Goal: Task Accomplishment & Management: Complete application form

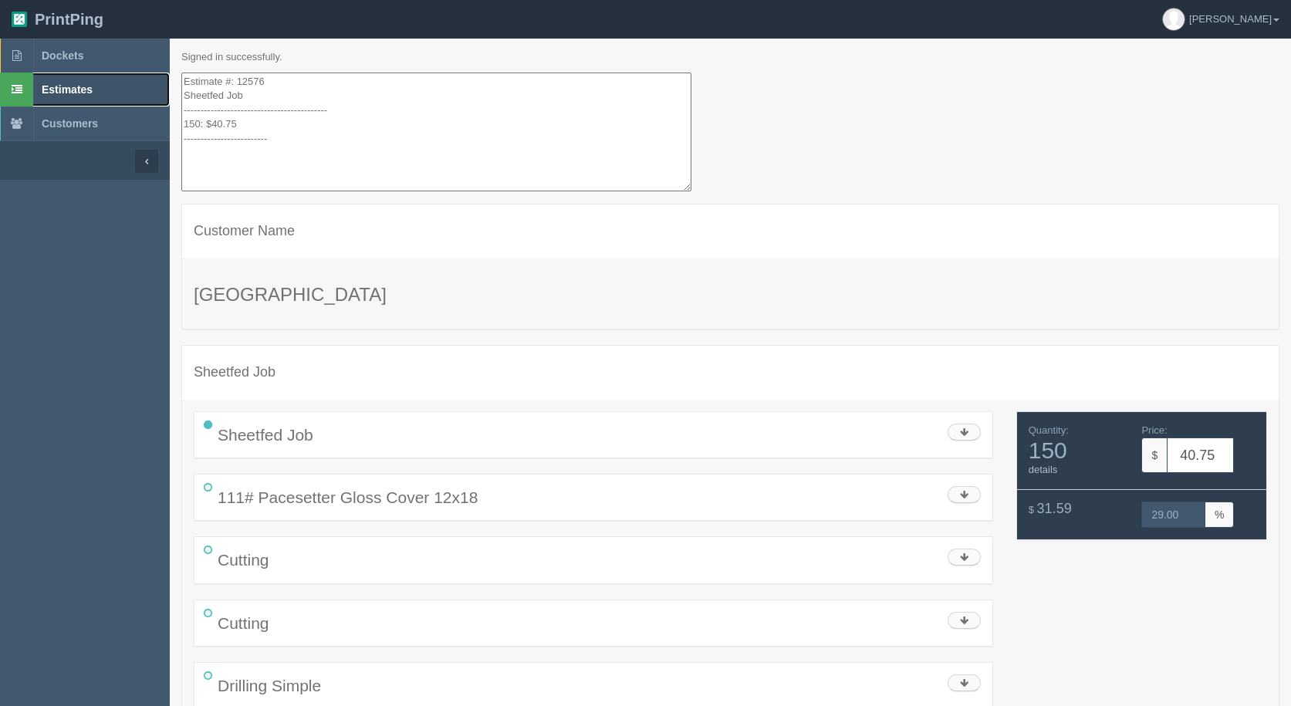
click at [68, 90] on span "Estimates" at bounding box center [67, 89] width 51 height 12
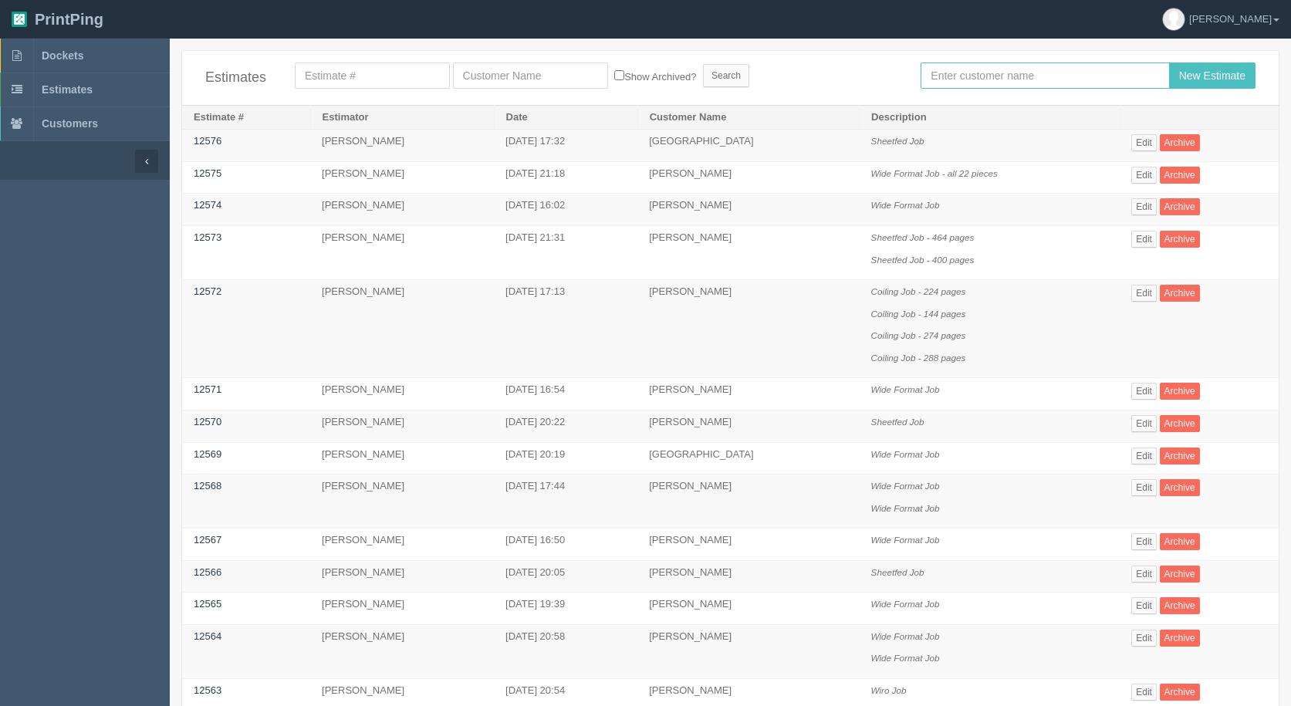
click at [993, 70] on input "text" at bounding box center [1045, 76] width 248 height 26
type input "[GEOGRAPHIC_DATA]"
click at [1169, 63] on input "New Estimate" at bounding box center [1212, 76] width 86 height 26
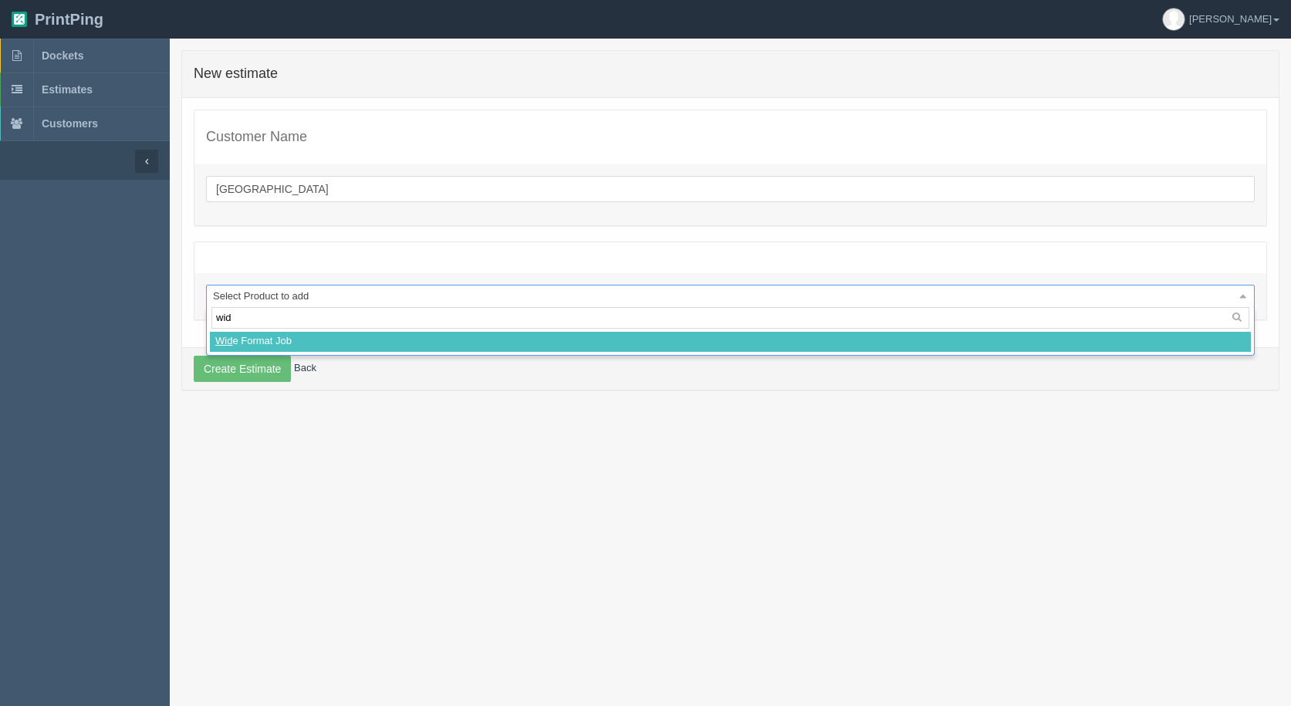
type input "wide"
select select
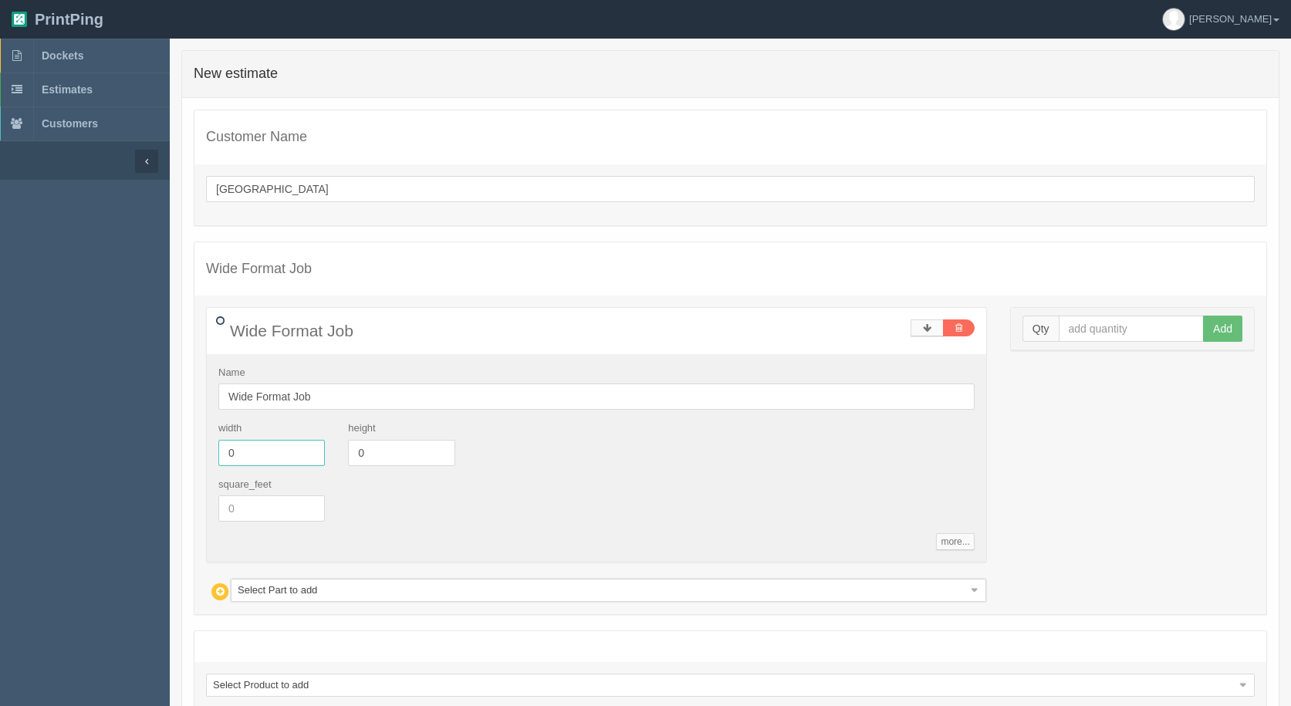
drag, startPoint x: 264, startPoint y: 441, endPoint x: 119, endPoint y: 431, distance: 145.4
click at [133, 440] on section "Dockets Estimates Customers" at bounding box center [645, 423] width 1291 height 768
type input "30"
type input "36"
click at [1124, 332] on input "text" at bounding box center [1132, 329] width 146 height 26
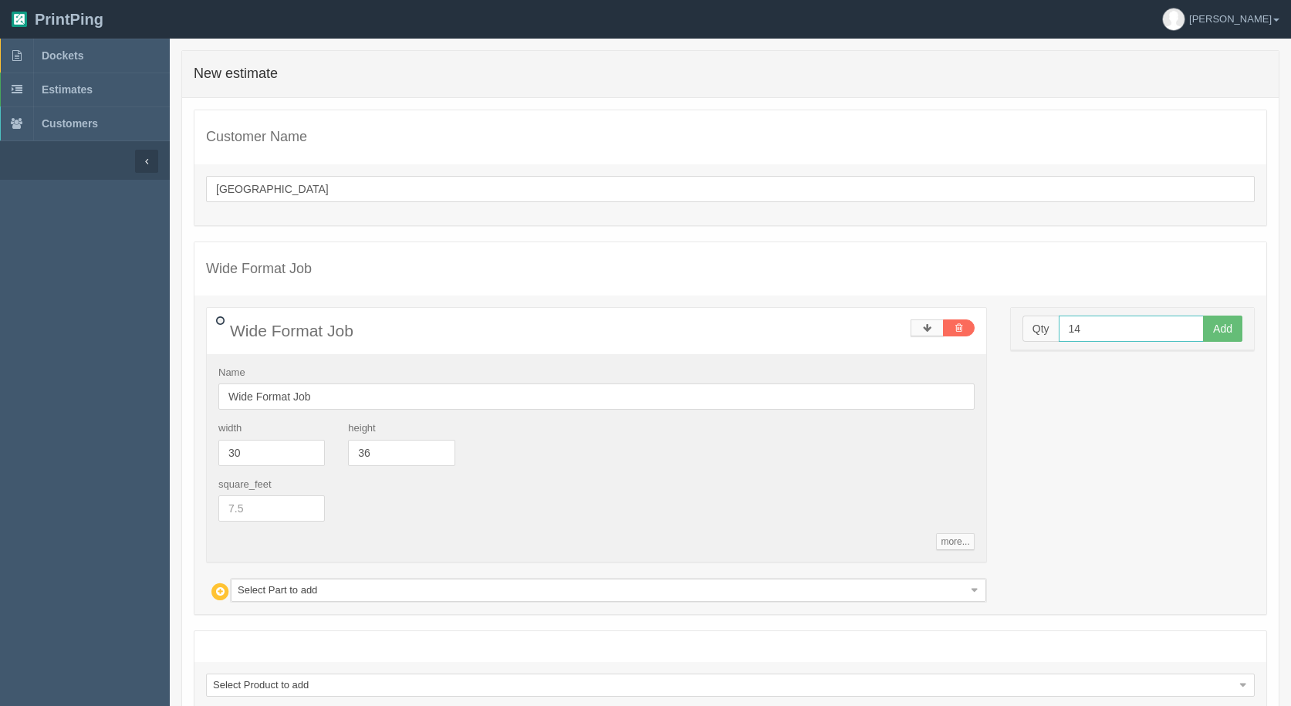
type input "14"
click at [1203, 316] on button "Add" at bounding box center [1222, 329] width 39 height 26
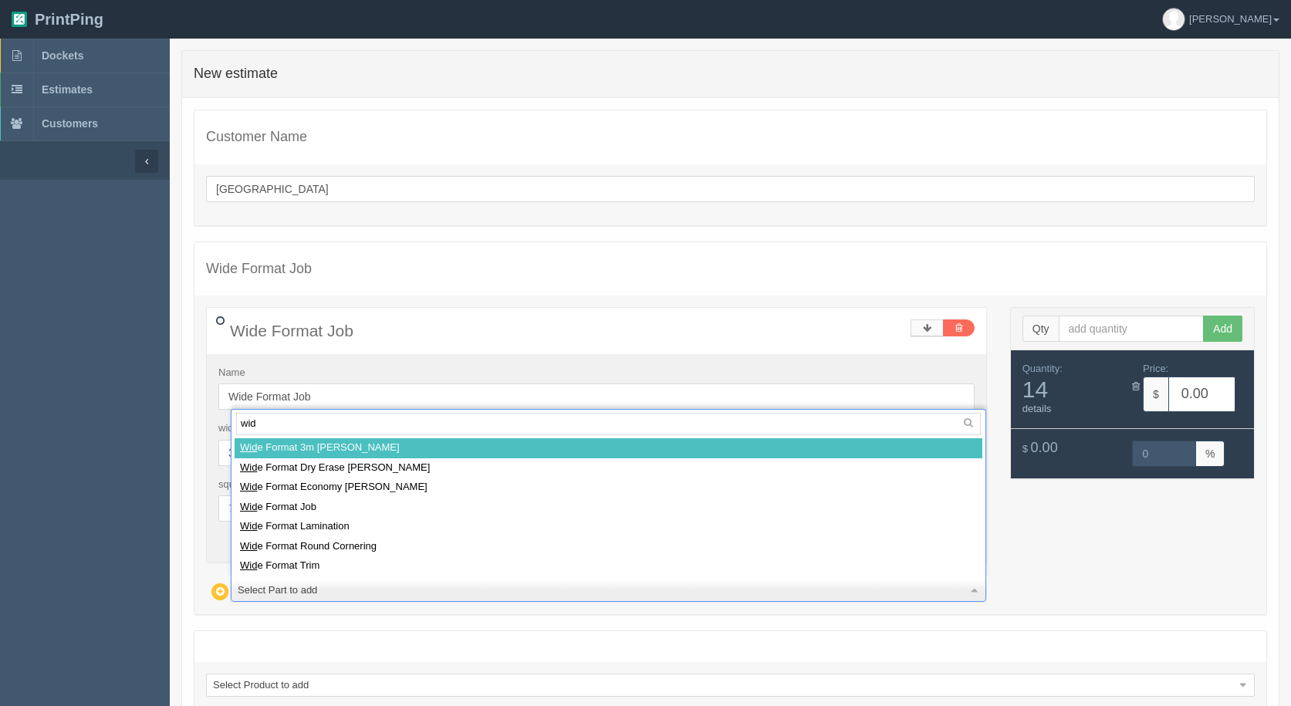
type input "wide"
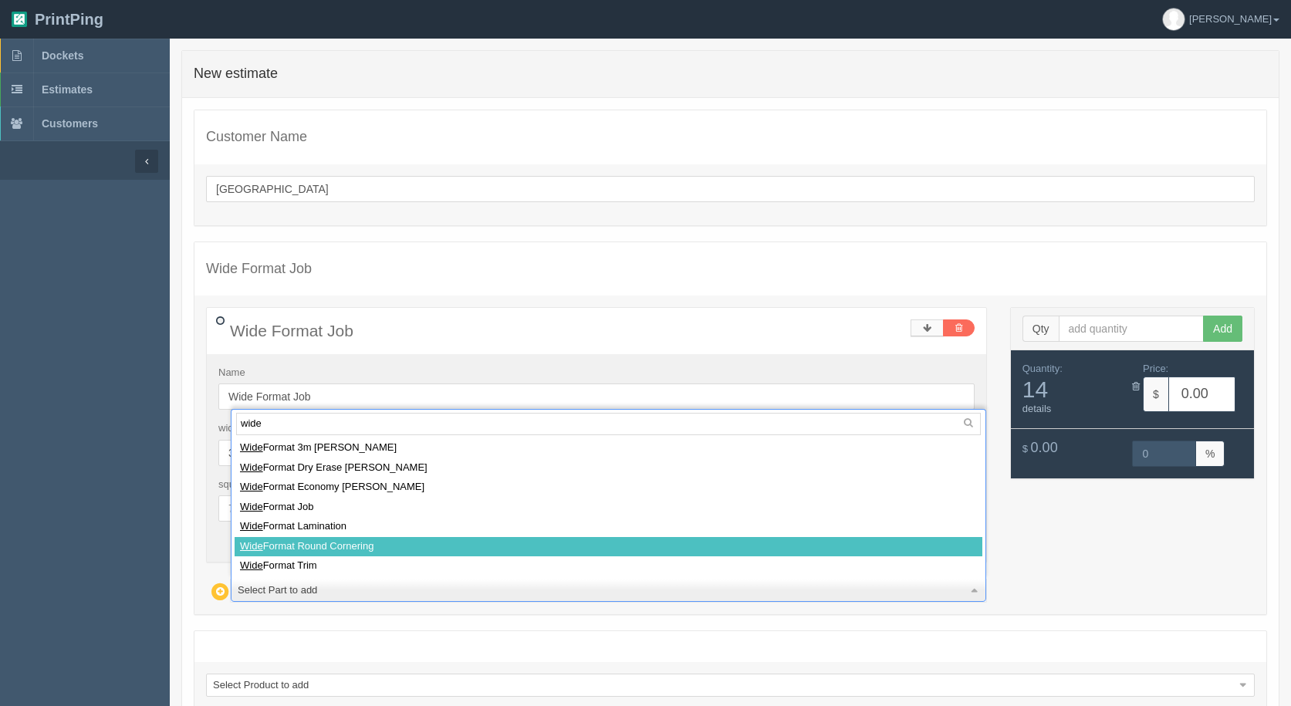
select select
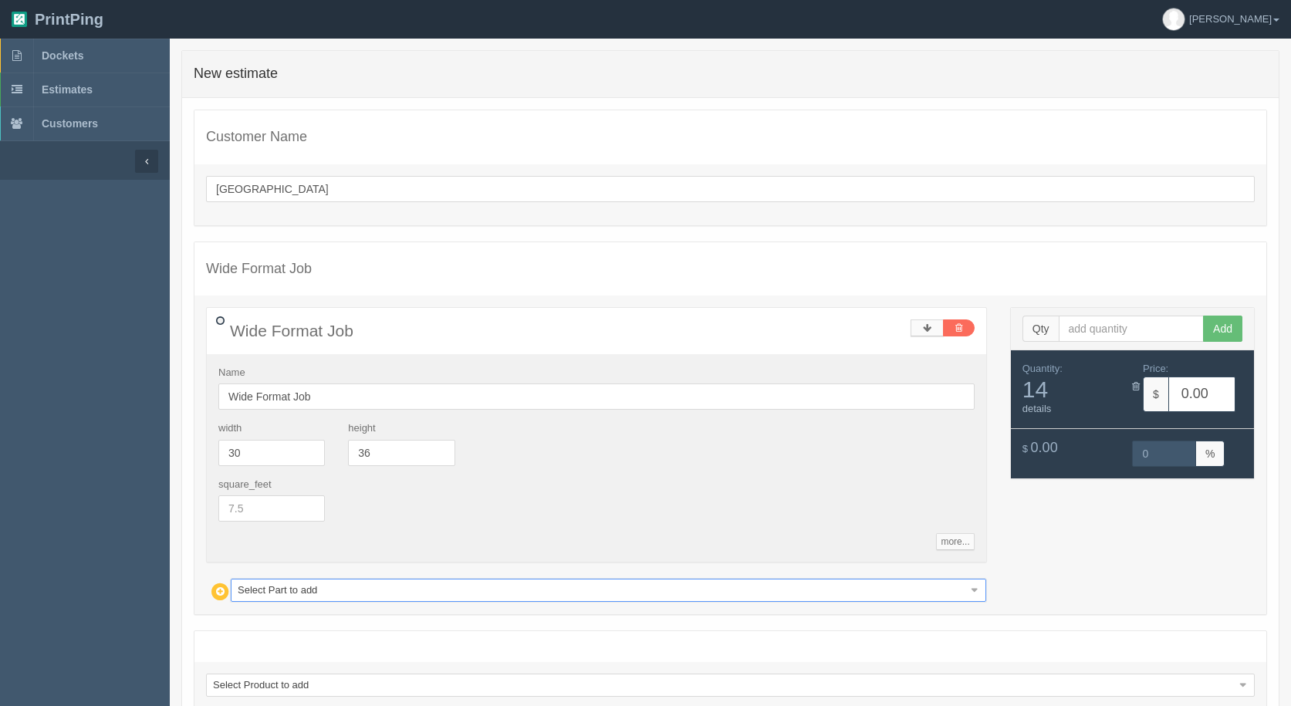
type input "52.32"
type input "14.99"
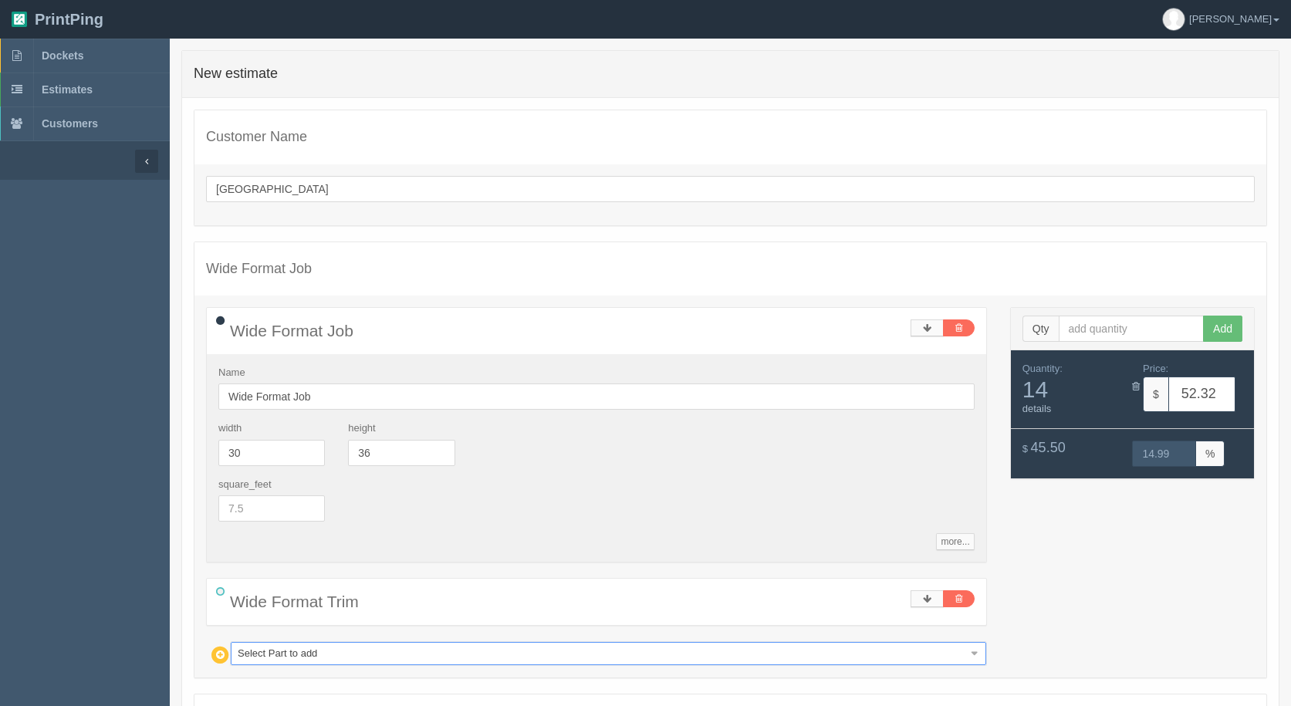
type input "m"
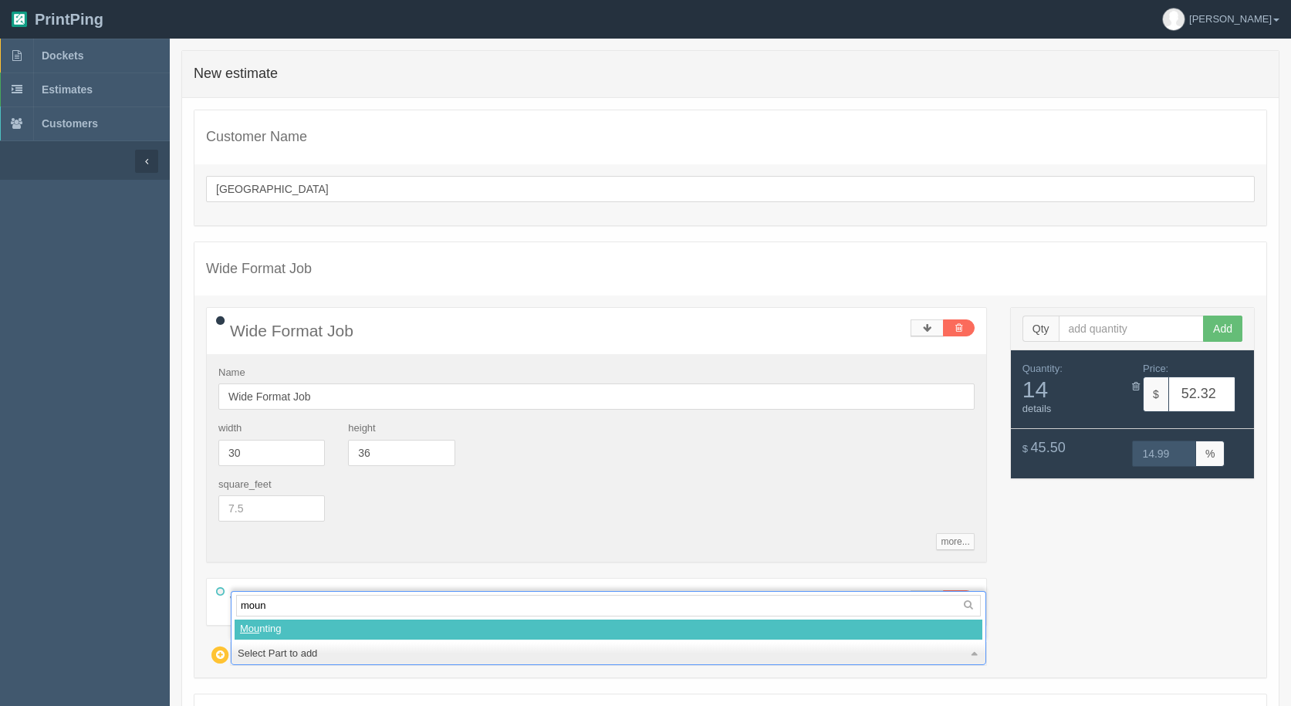
type input "mount"
select select
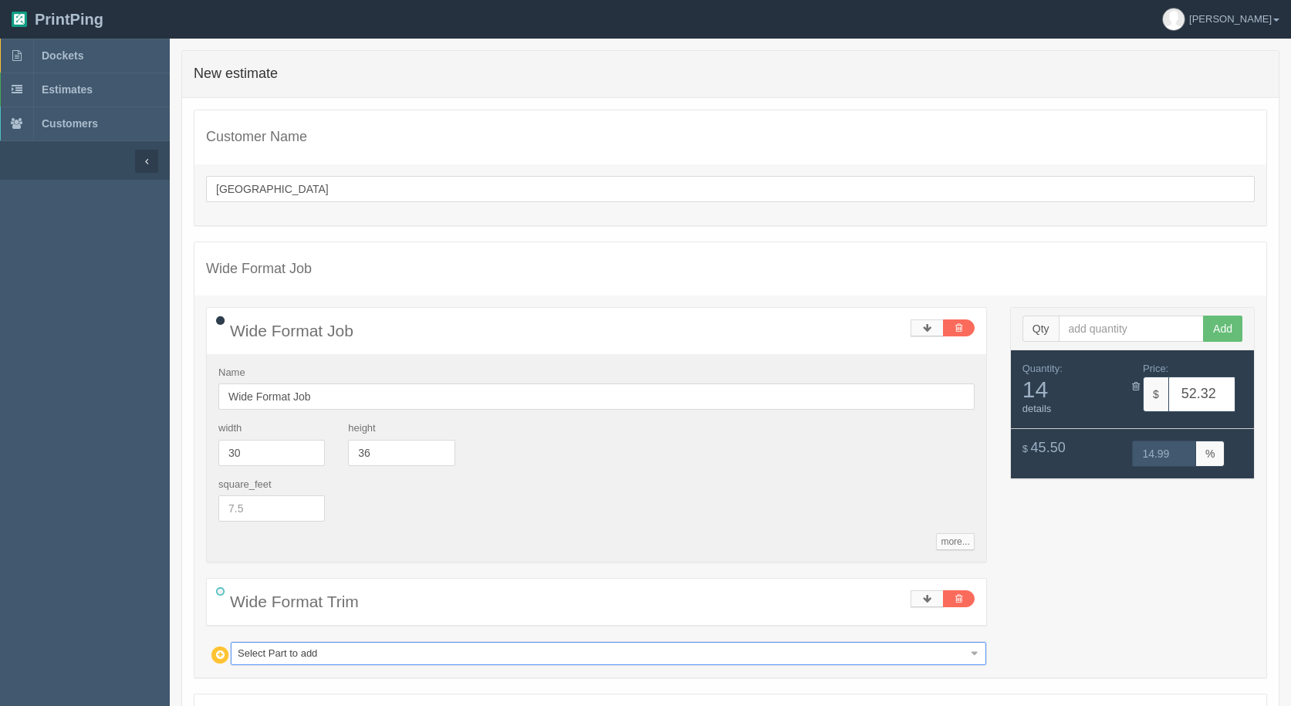
type input "86.86"
type input "15.00"
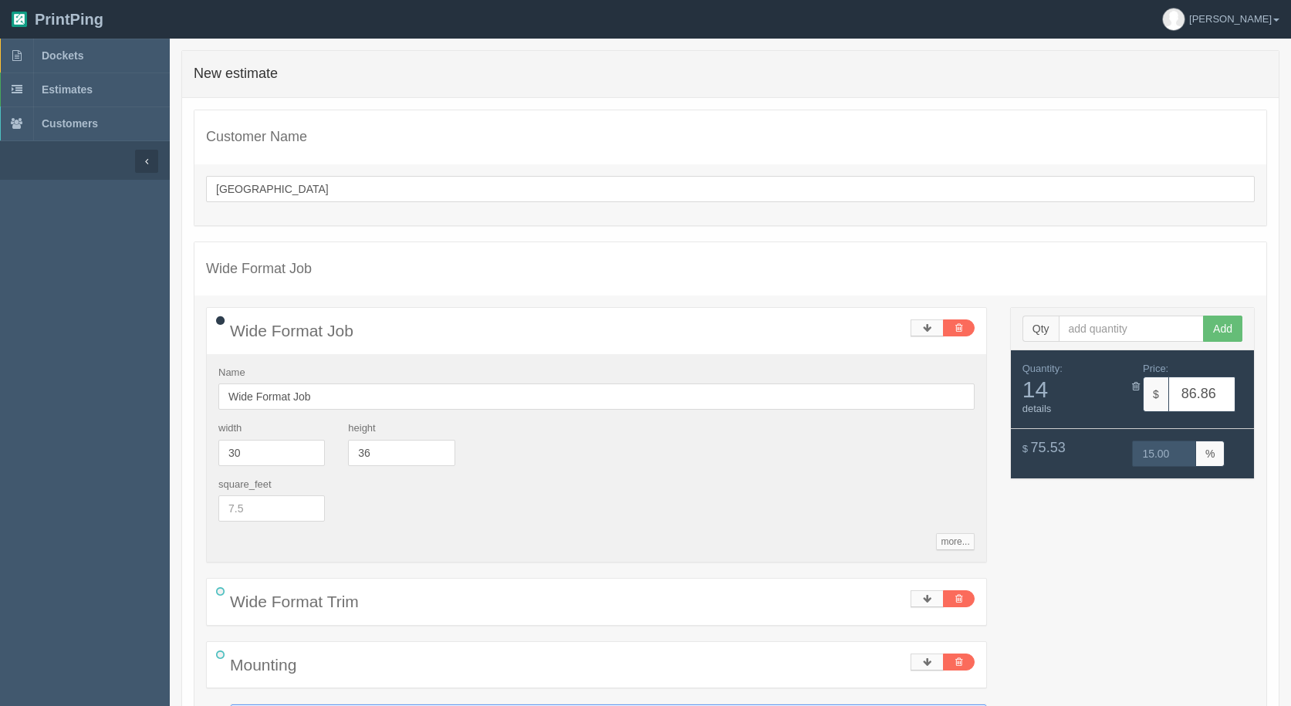
type input "s"
type input "sk"
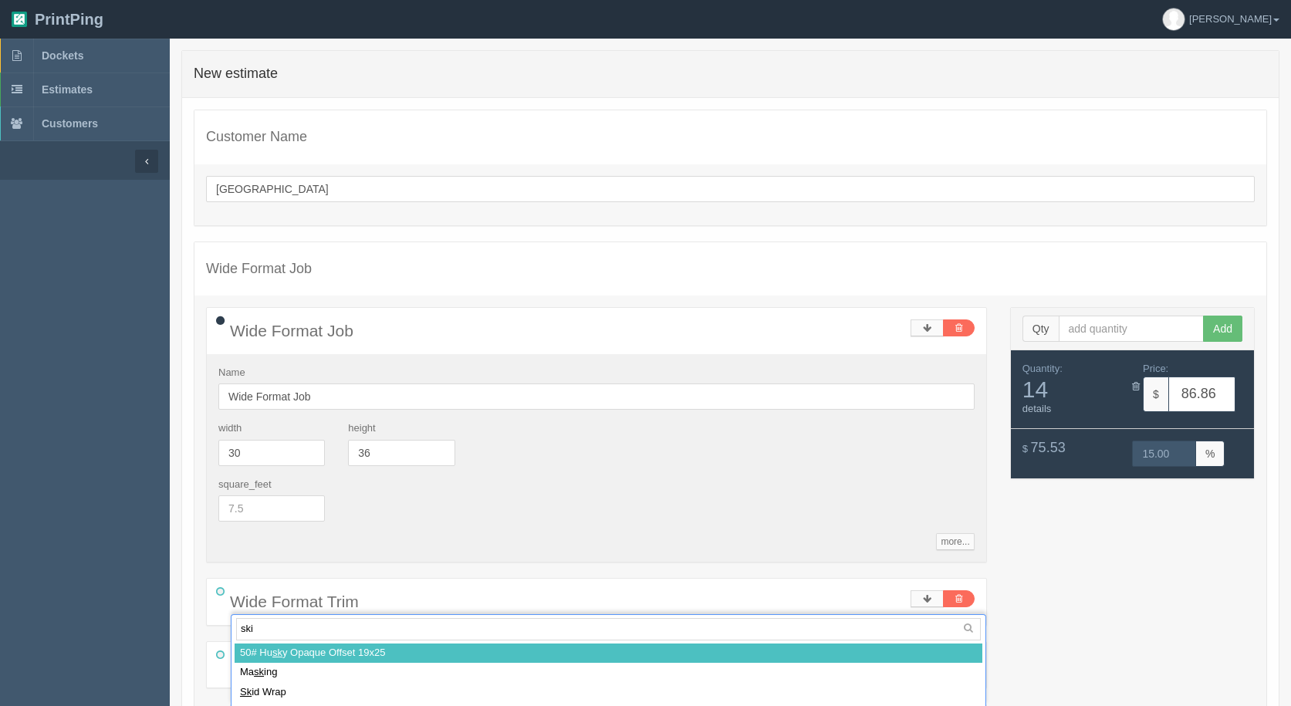
type input "skid"
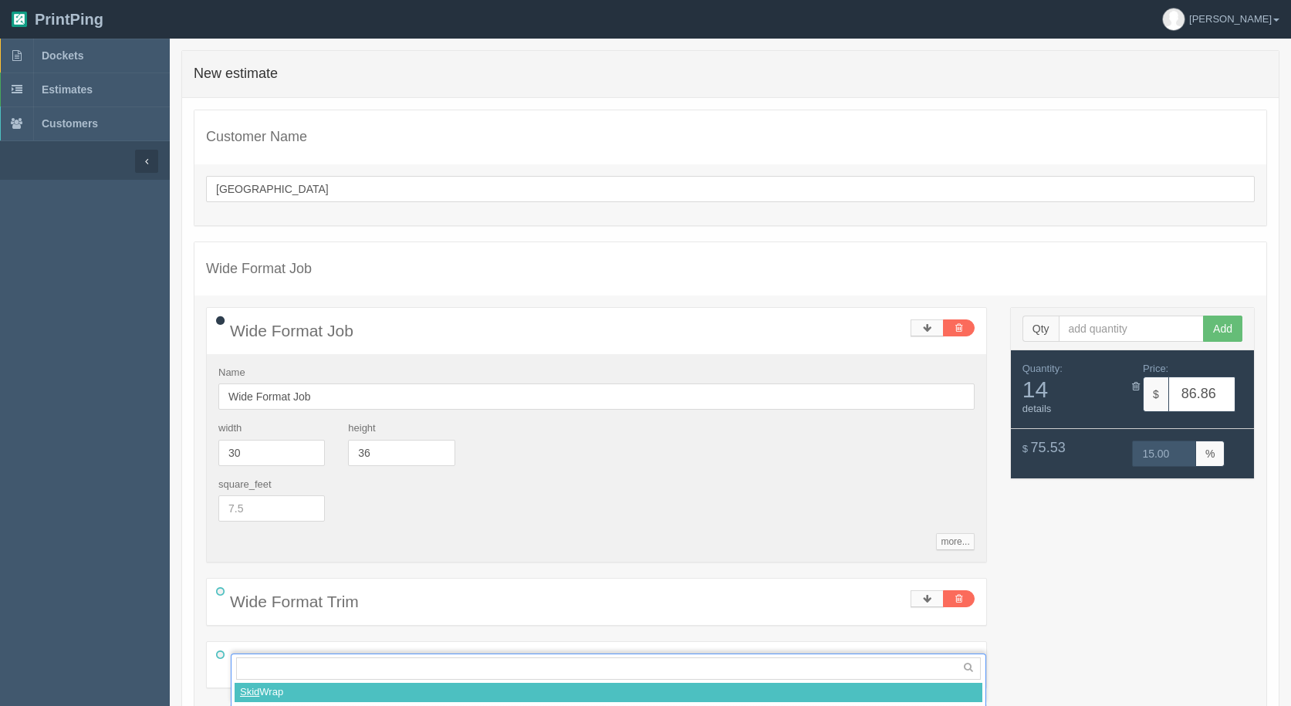
select select
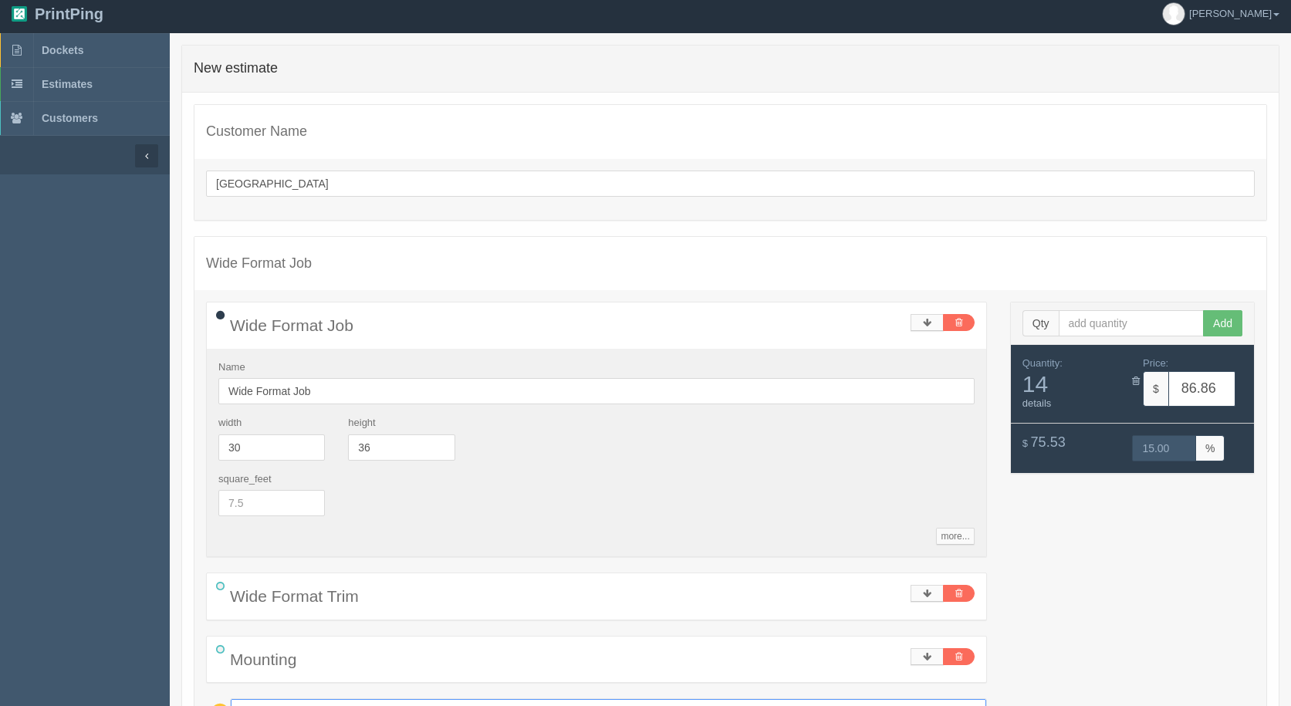
type input "101.81"
type input "15.00"
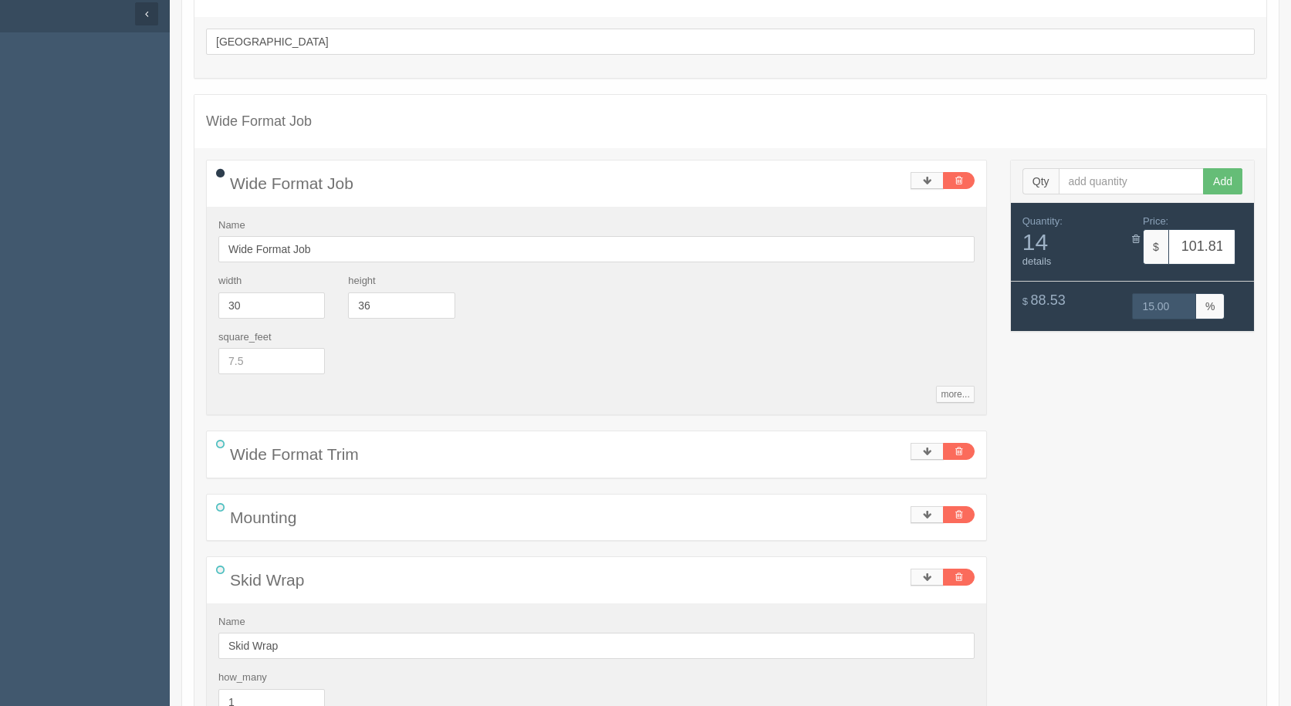
scroll to position [391, 0]
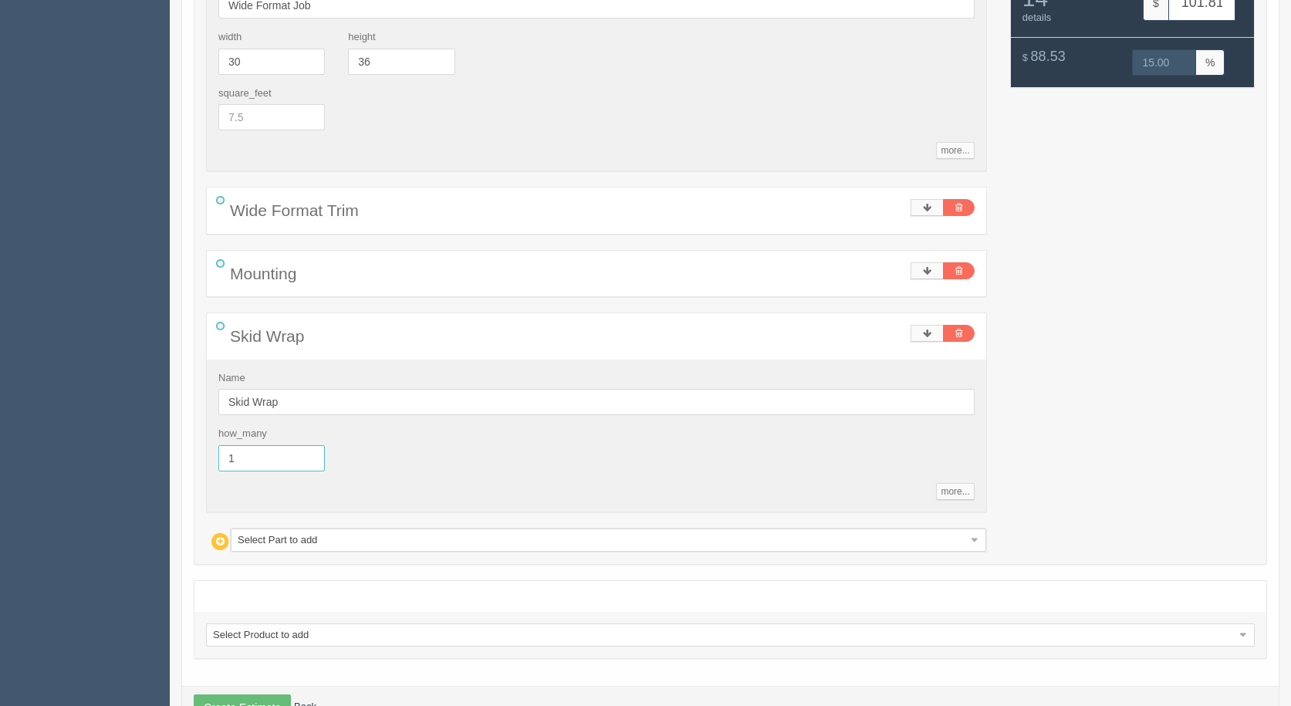
drag, startPoint x: 233, startPoint y: 464, endPoint x: 178, endPoint y: 455, distance: 55.4
click at [179, 455] on div "0 error(s) prohibited this estimate from being saved: New estimate Customer Nam…" at bounding box center [730, 202] width 1121 height 1086
type input ".5"
type input "94.33"
type input "14.99"
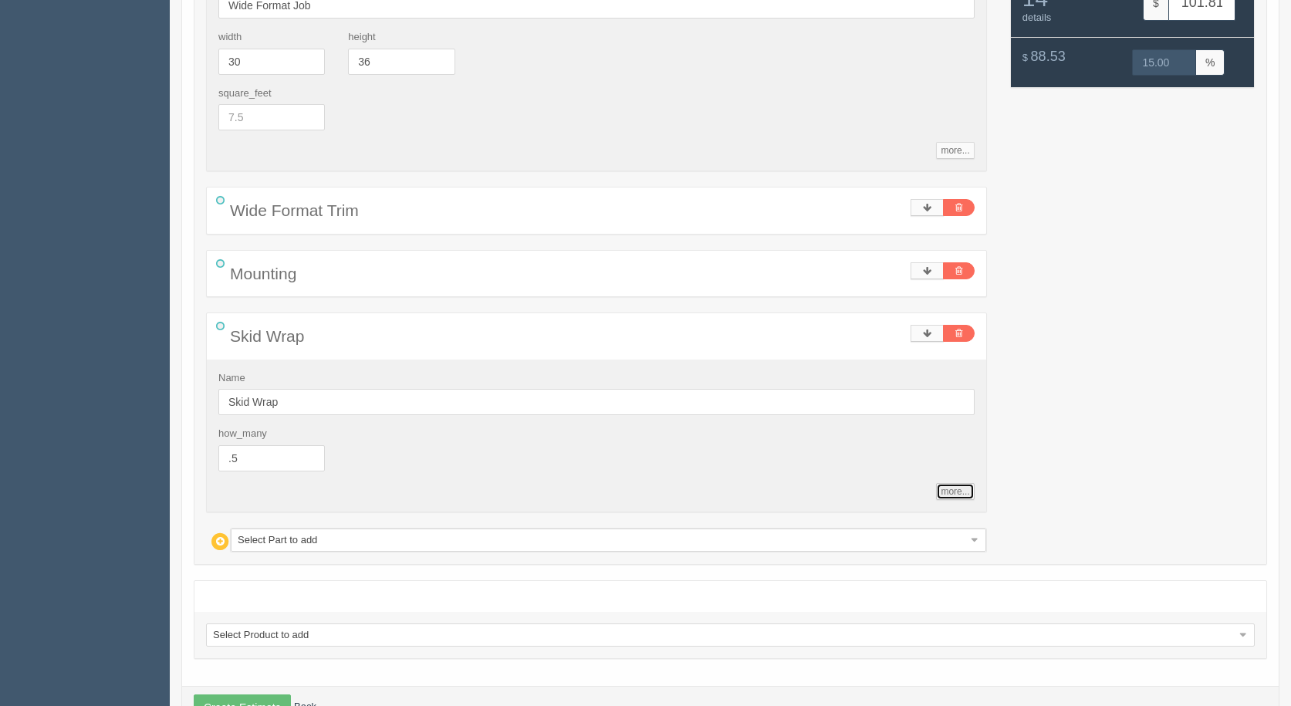
type input "0.5"
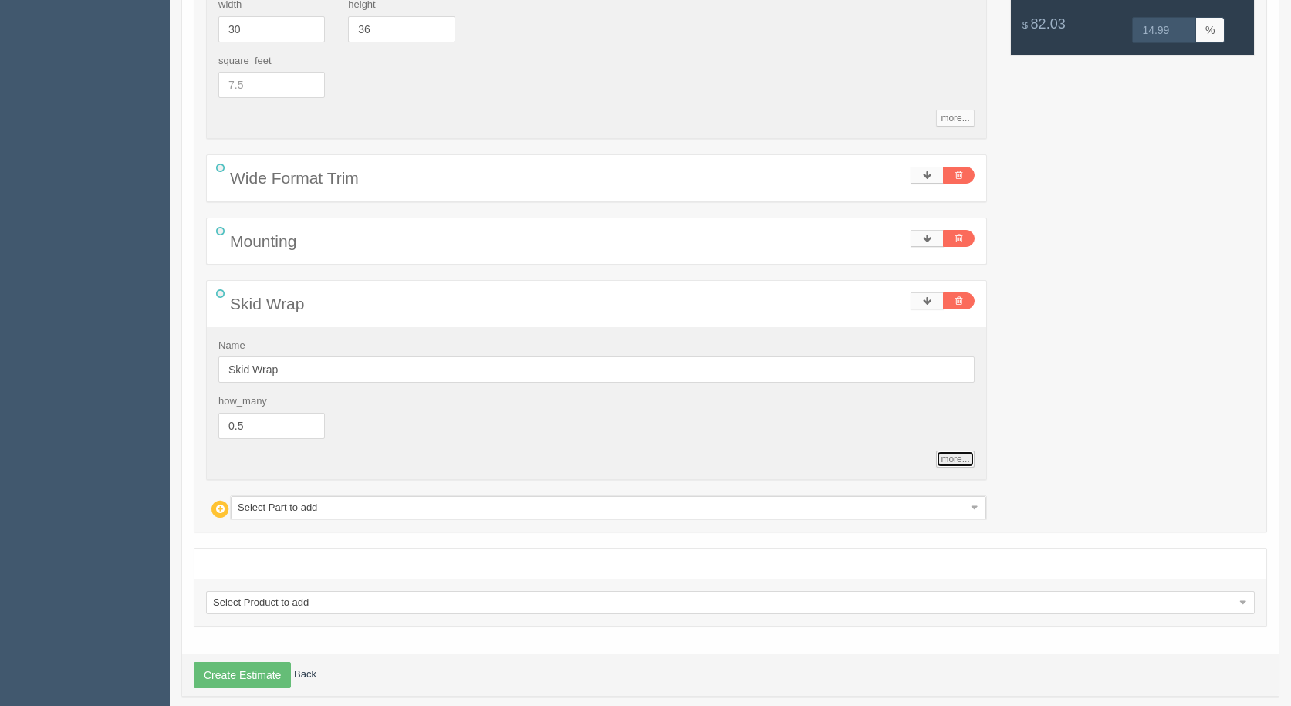
scroll to position [441, 0]
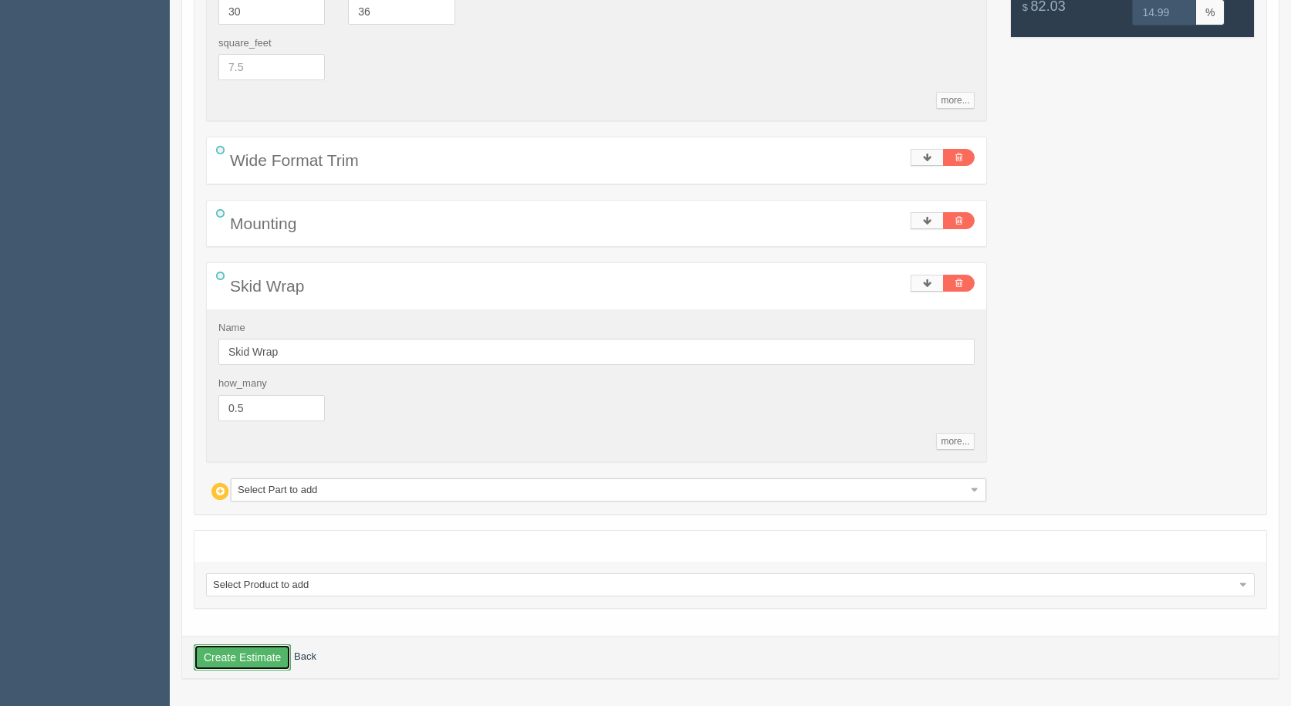
click at [258, 654] on button "Create Estimate" at bounding box center [242, 657] width 97 height 26
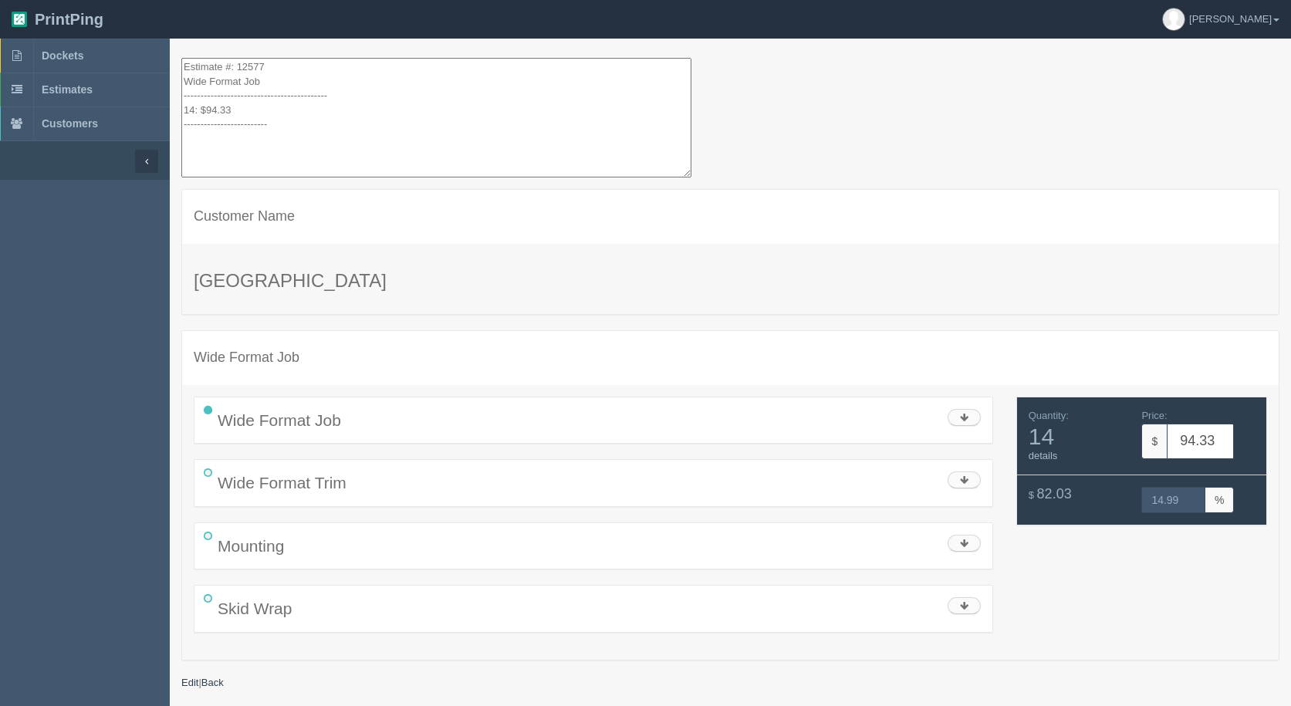
drag, startPoint x: 280, startPoint y: 132, endPoint x: 95, endPoint y: -66, distance: 270.8
click at [95, 0] on html "PrintPing [PERSON_NAME] Administration Edit account ( [EMAIL_ADDRESS][DOMAIN_NA…" at bounding box center [645, 372] width 1291 height 745
